Goal: Task Accomplishment & Management: Use online tool/utility

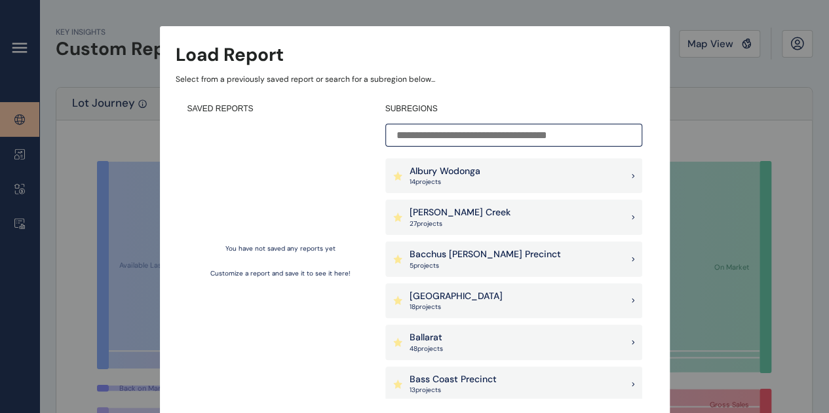
click at [718, 45] on div "Load Report Select from a previously saved report or search for a subregion bel…" at bounding box center [414, 194] width 829 height 388
click at [483, 182] on div "Albury Wodonga 14 project s" at bounding box center [513, 176] width 257 height 35
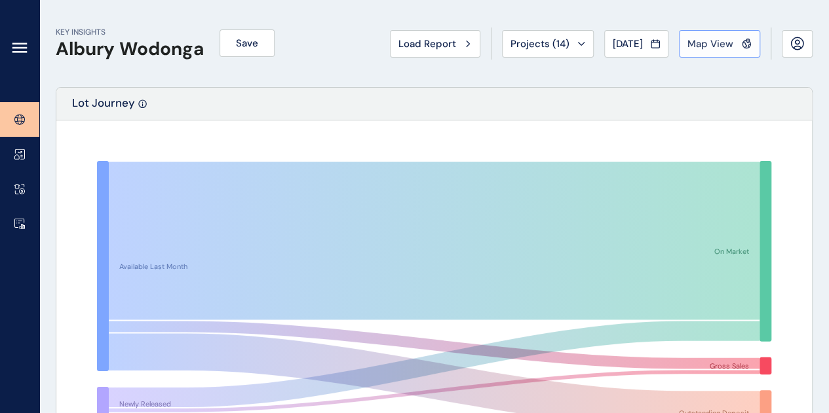
click at [715, 44] on span "Map View" at bounding box center [710, 43] width 46 height 13
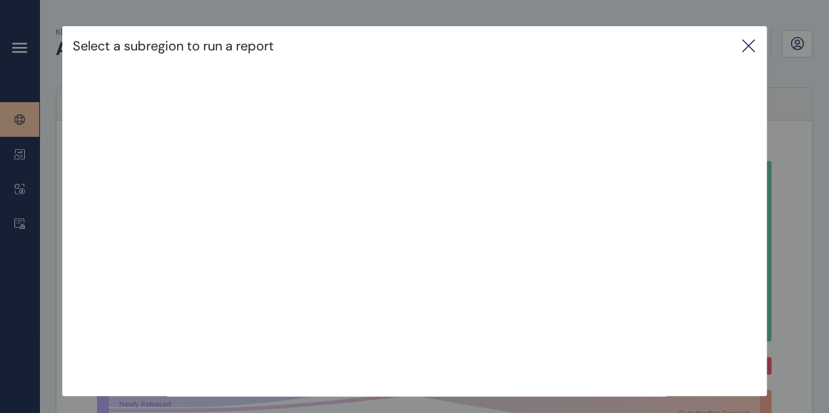
click at [756, 47] on icon at bounding box center [748, 46] width 16 height 16
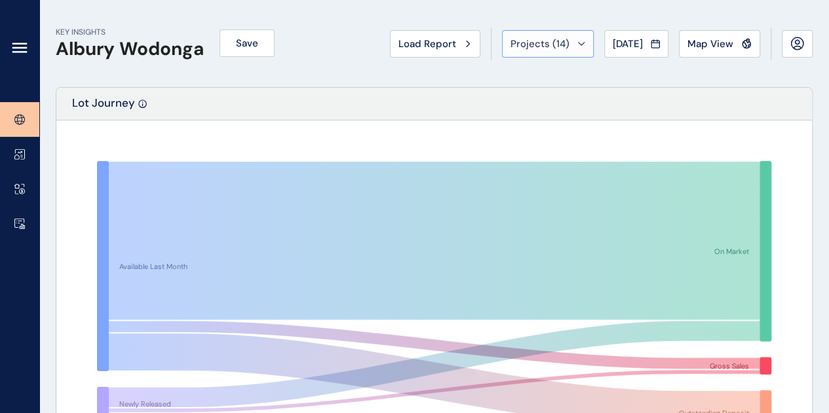
click at [579, 37] on button "Projects ( 14 )" at bounding box center [548, 44] width 92 height 28
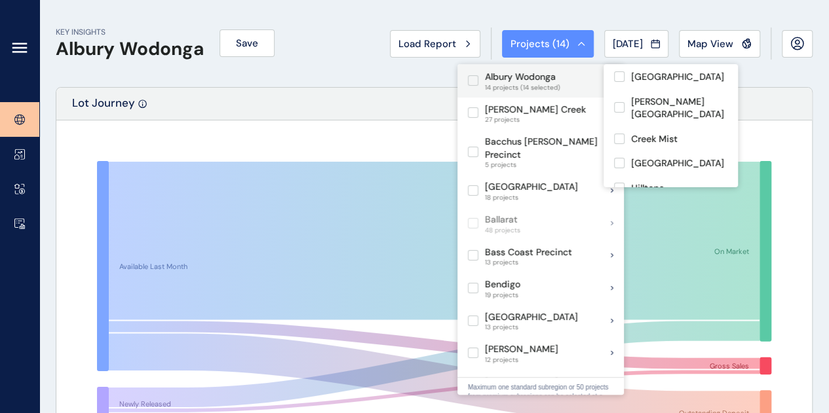
click at [474, 82] on label at bounding box center [473, 80] width 10 height 10
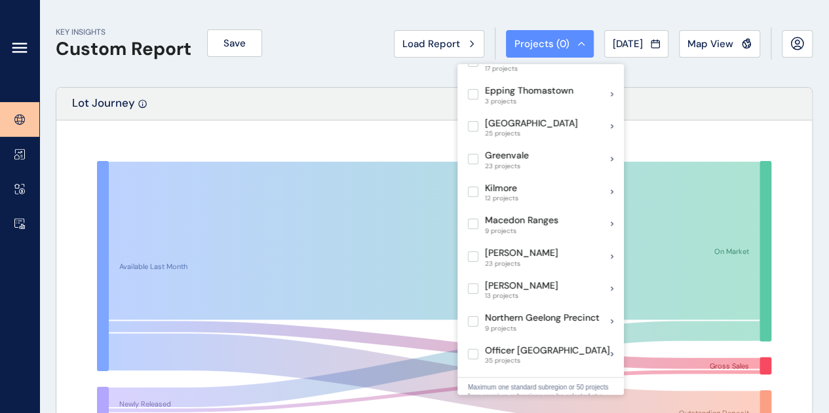
scroll to position [512, 0]
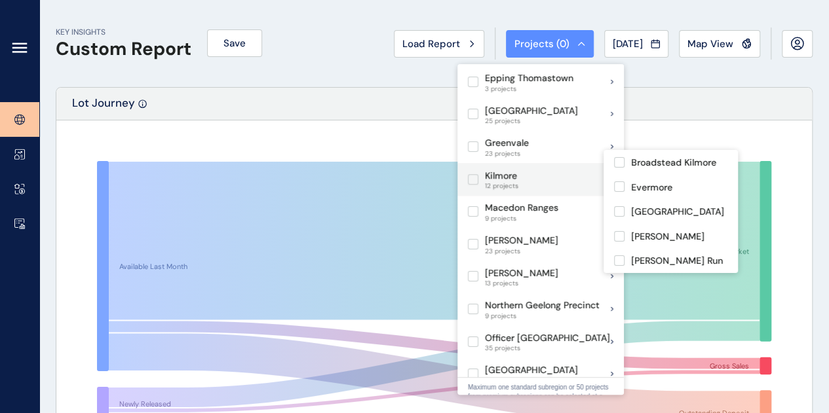
click at [472, 174] on label at bounding box center [473, 179] width 10 height 10
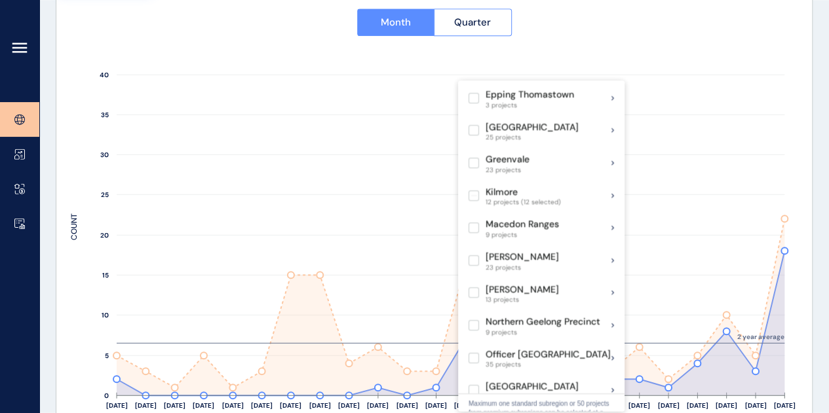
scroll to position [486, 0]
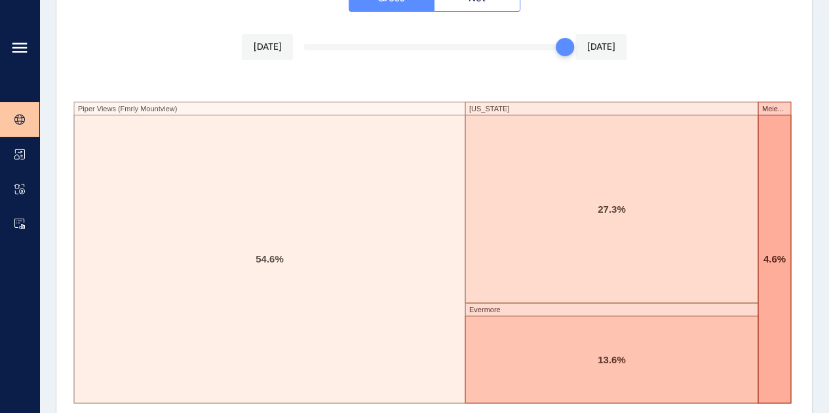
scroll to position [0, 0]
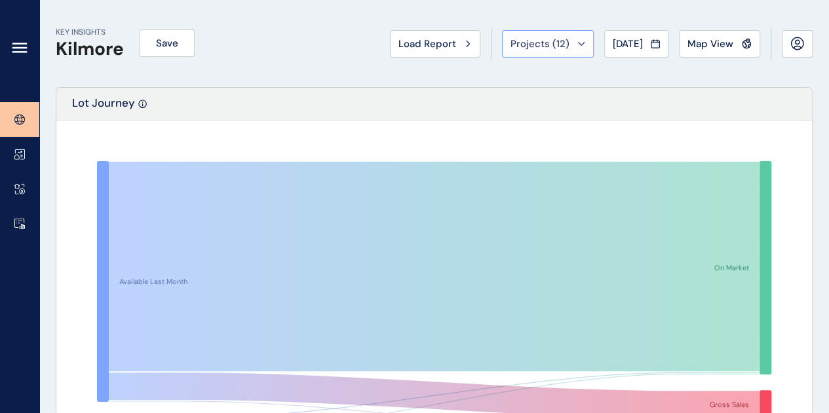
click at [577, 42] on icon at bounding box center [581, 44] width 8 height 4
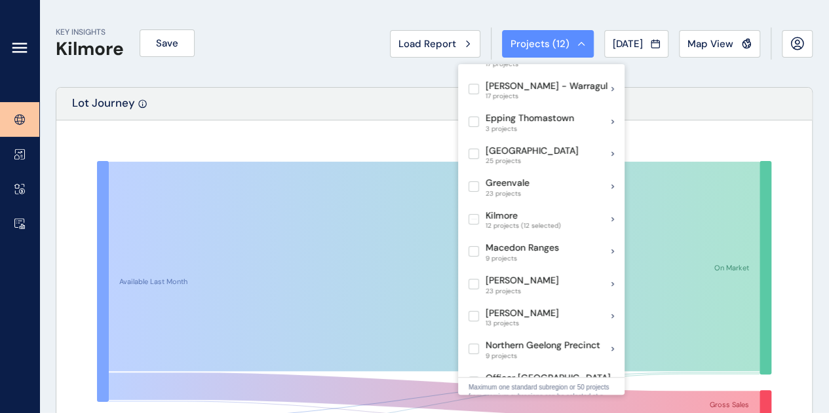
scroll to position [477, 0]
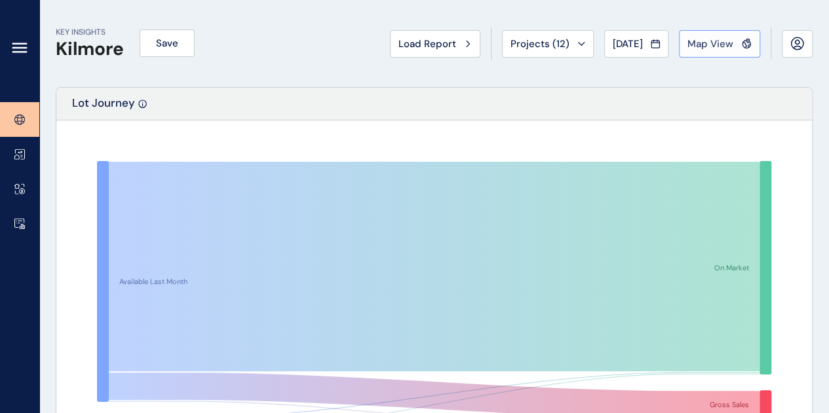
click at [711, 52] on button "Map View" at bounding box center [719, 44] width 81 height 28
